Goal: Task Accomplishment & Management: Use online tool/utility

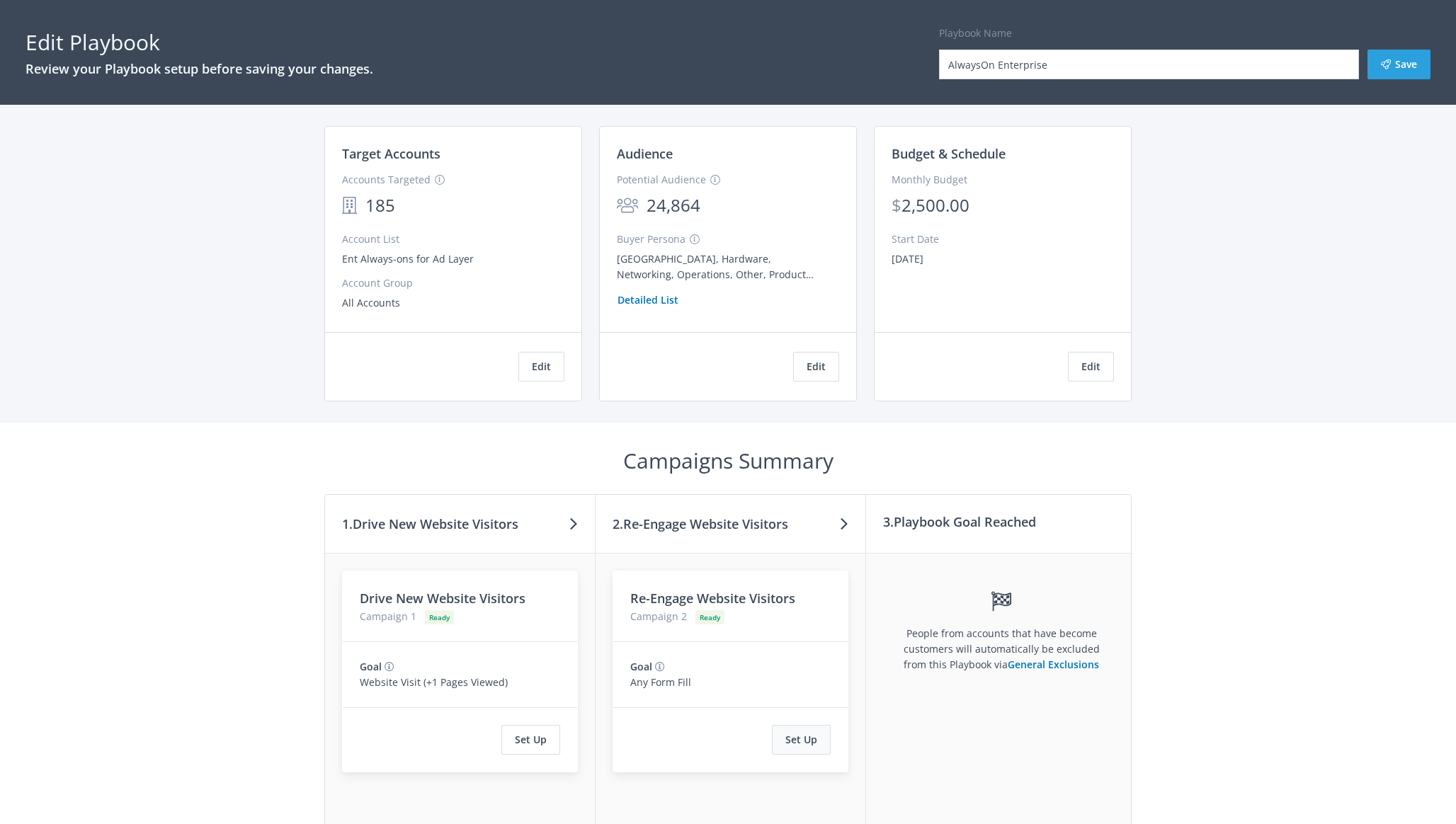
click at [795, 734] on button "Set Up" at bounding box center [801, 739] width 59 height 30
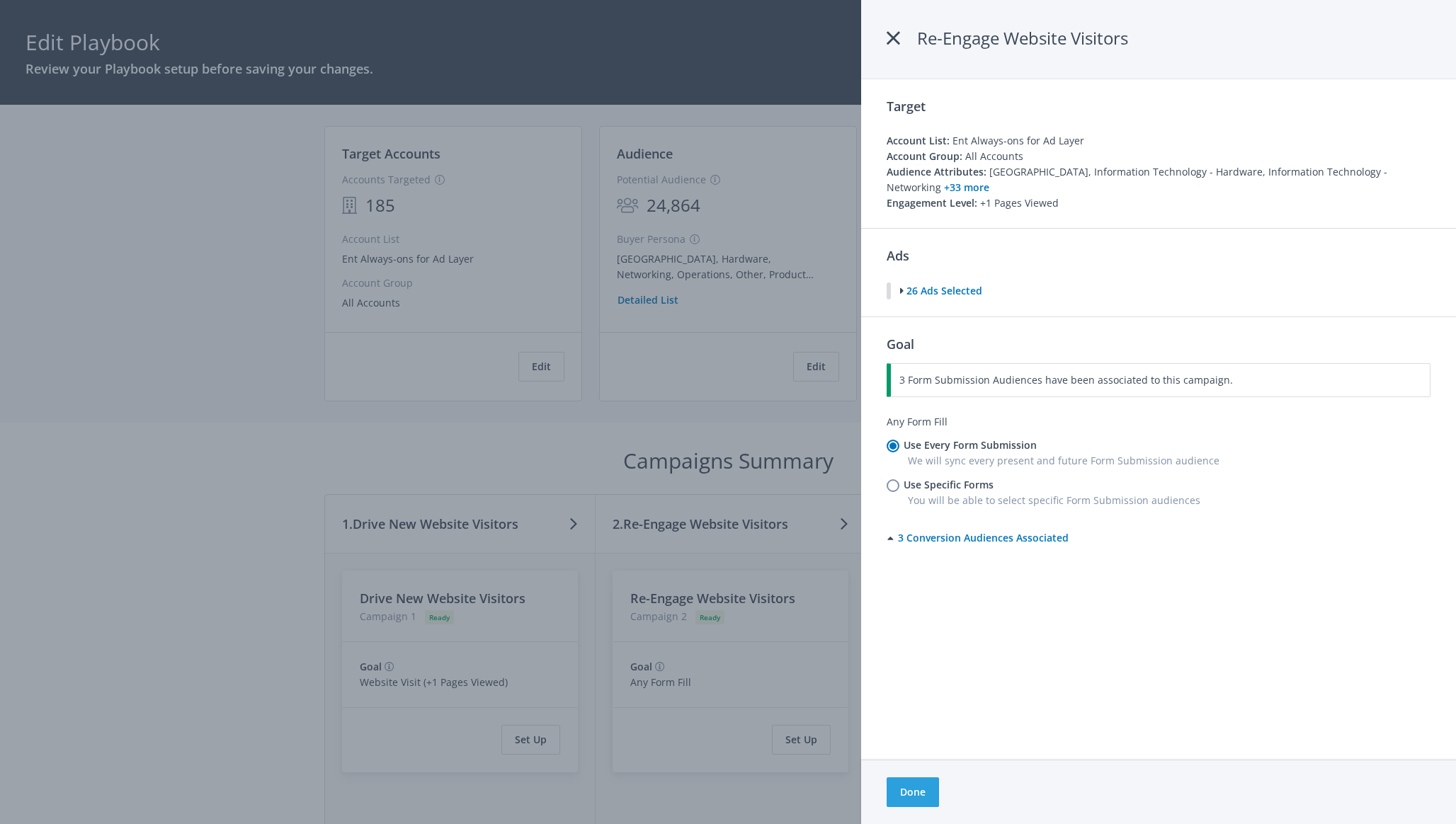
click at [895, 37] on icon at bounding box center [893, 39] width 14 height 26
